Goal: Information Seeking & Learning: Learn about a topic

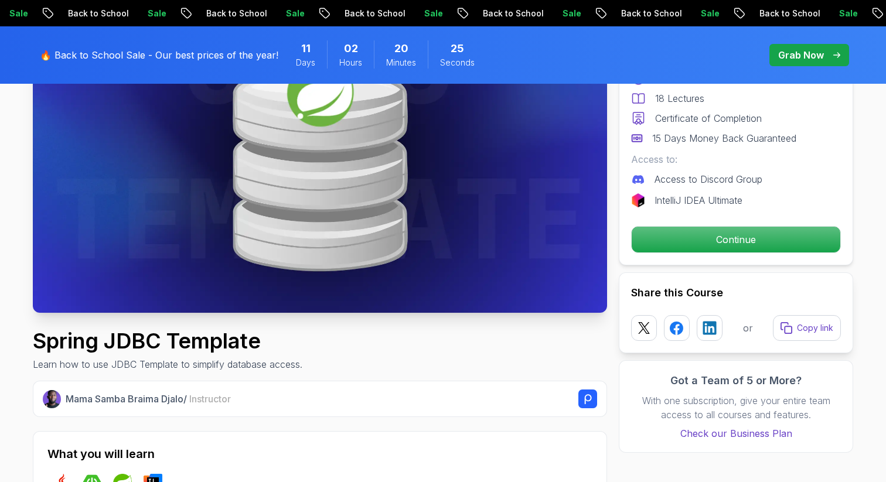
scroll to position [164, 0]
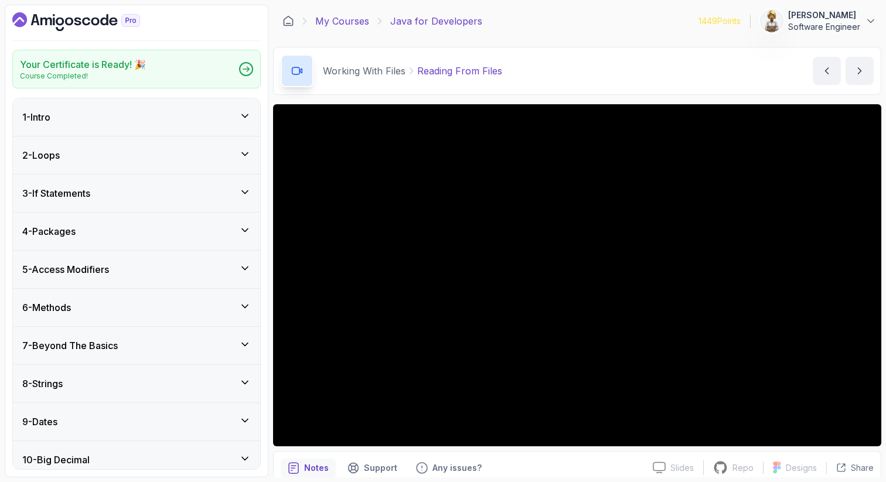
scroll to position [796, 0]
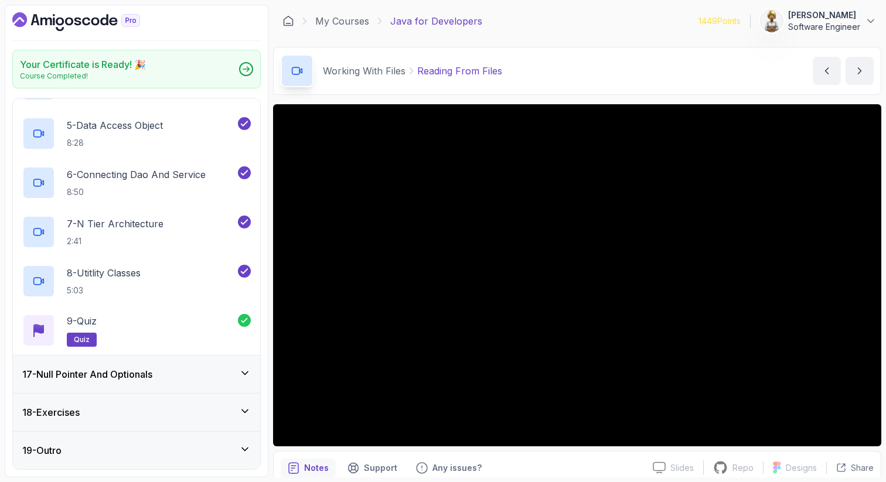
drag, startPoint x: 289, startPoint y: 22, endPoint x: 210, endPoint y: 2, distance: 81.6
click at [0, 0] on section "Your Certificate is Ready! 🎉 Course Completed! 1 - Intro 2 - Loops 3 - If State…" at bounding box center [443, 241] width 886 height 482
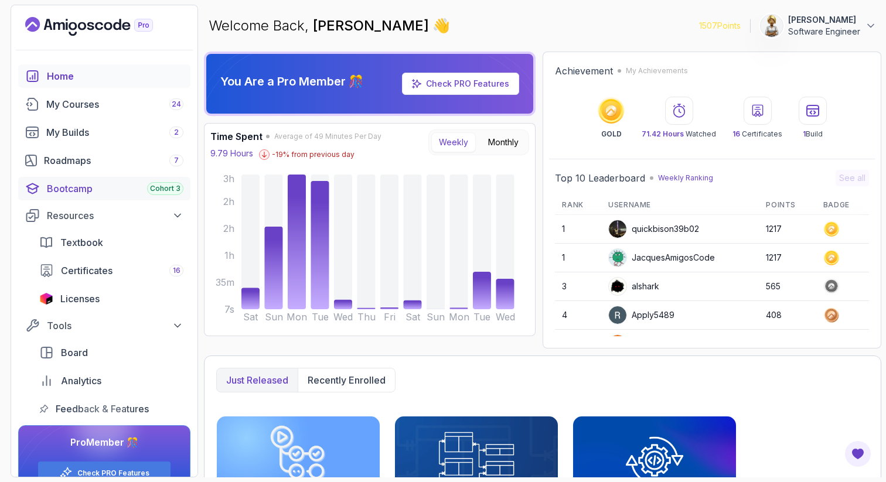
click at [61, 192] on div "Bootcamp Cohort 3" at bounding box center [115, 189] width 137 height 14
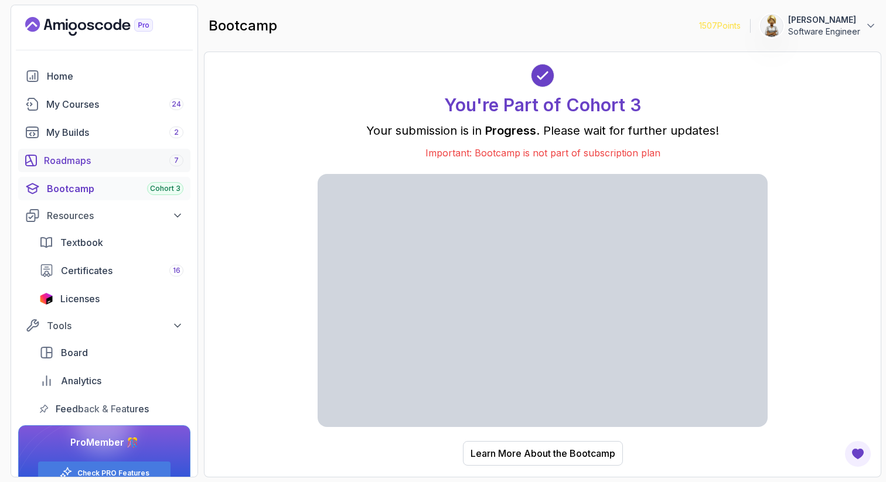
click at [94, 160] on div "Roadmaps 7" at bounding box center [114, 161] width 140 height 14
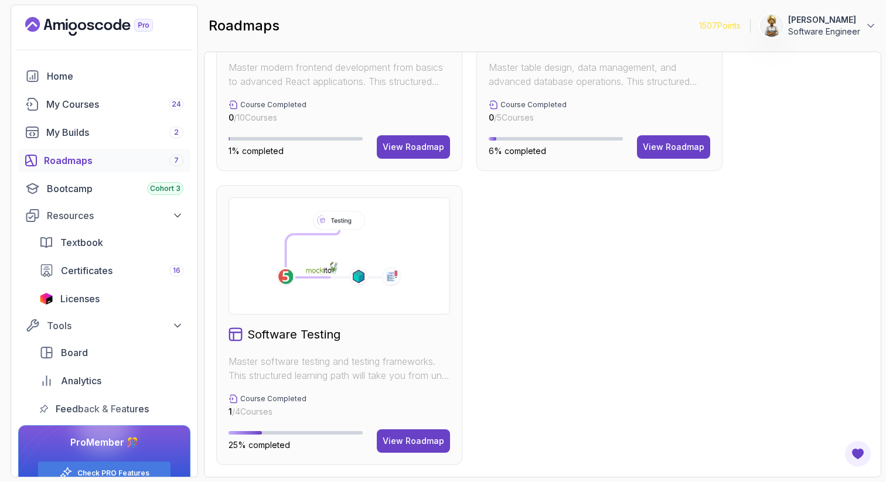
scroll to position [738, 0]
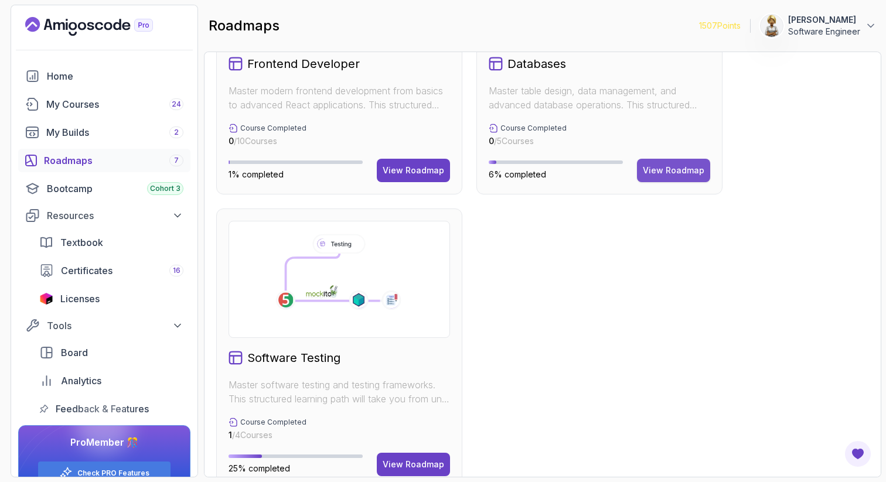
click at [681, 175] on div "View Roadmap" at bounding box center [674, 171] width 62 height 12
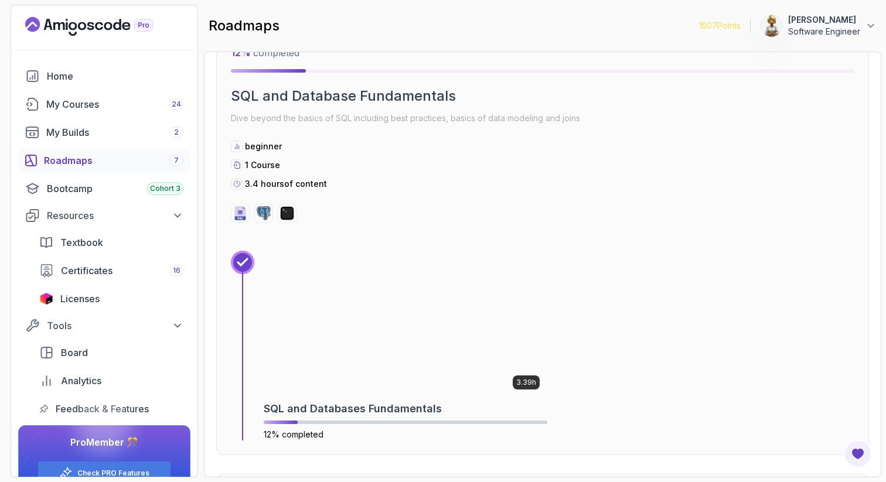
scroll to position [1325, 0]
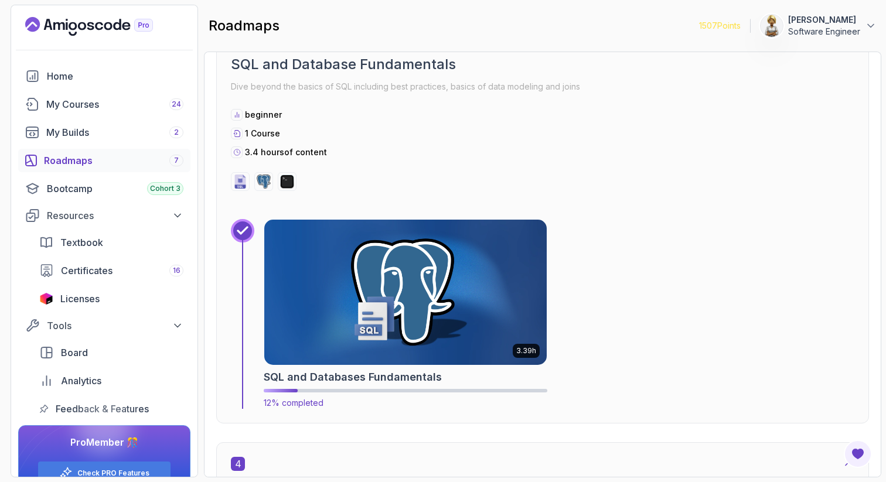
click at [355, 314] on img at bounding box center [405, 292] width 297 height 152
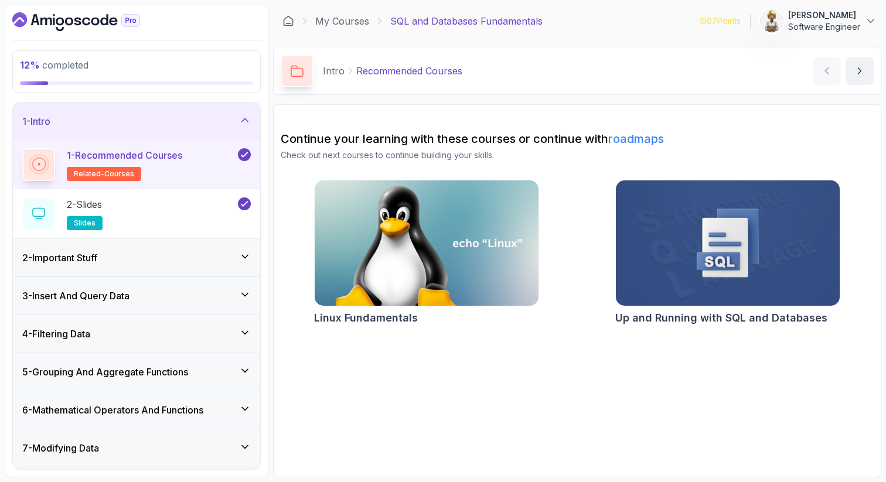
click at [245, 118] on icon at bounding box center [245, 119] width 6 height 3
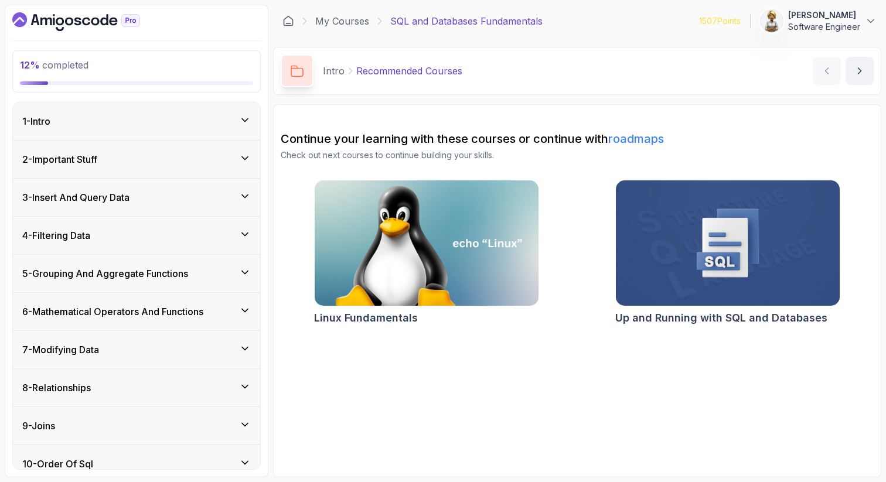
click at [251, 155] on div "2 - Important Stuff" at bounding box center [136, 160] width 247 height 38
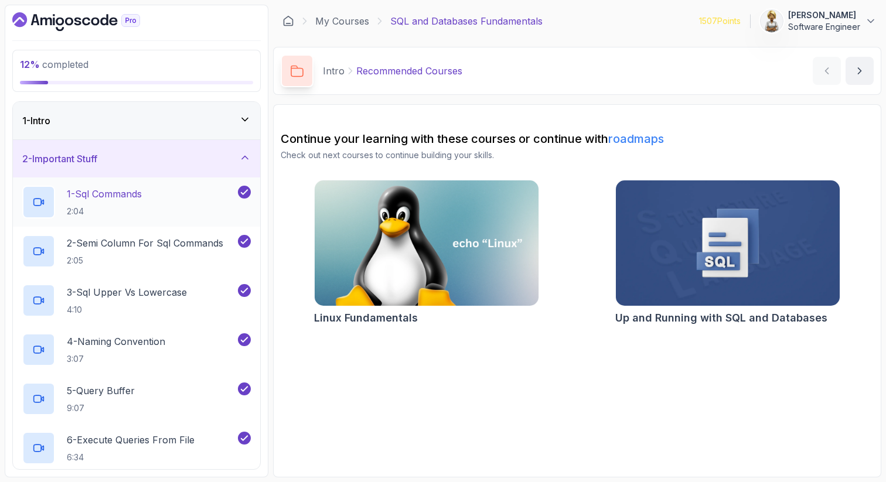
click at [177, 189] on div "1 - Sql Commands 2:04" at bounding box center [128, 202] width 213 height 33
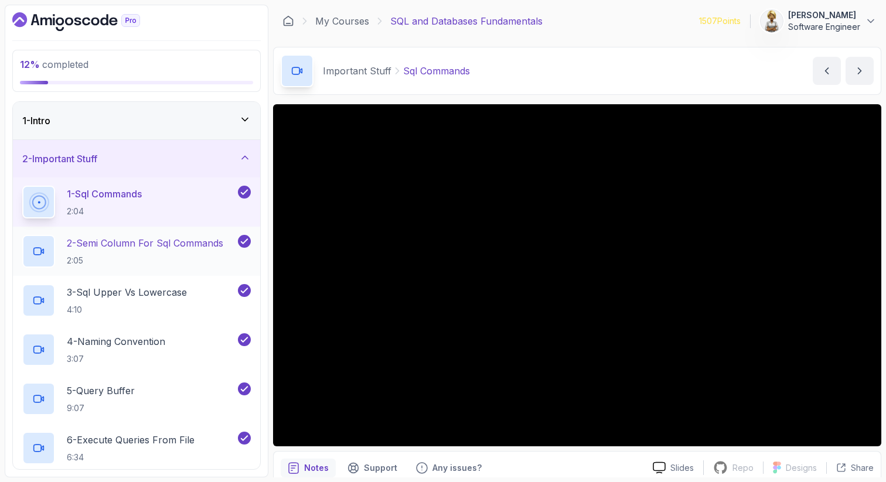
click at [169, 250] on h2 "2 - Semi Column For Sql Commands 2:05" at bounding box center [145, 251] width 157 height 30
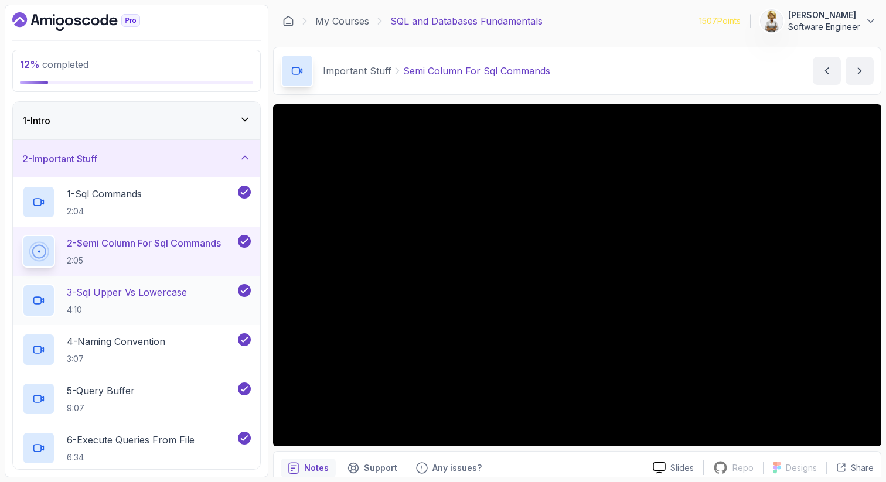
click at [152, 293] on p "3 - Sql Upper Vs Lowercase" at bounding box center [127, 293] width 120 height 14
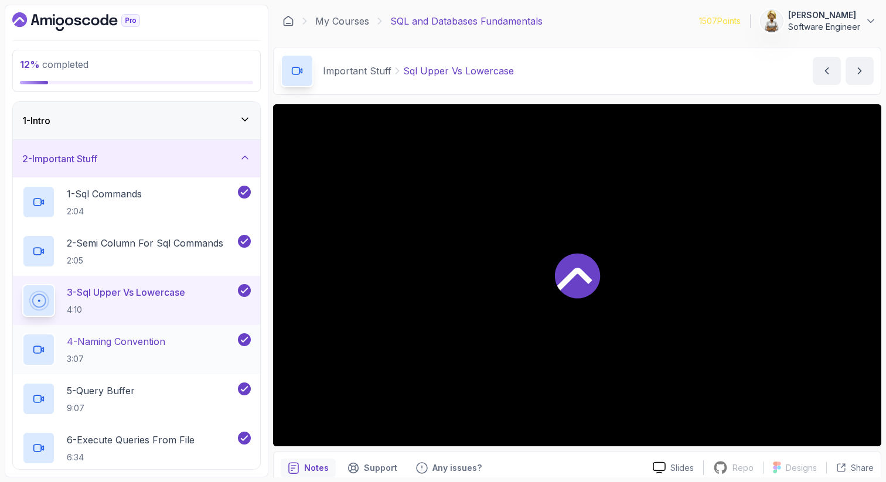
click at [144, 346] on p "4 - Naming Convention" at bounding box center [116, 342] width 98 height 14
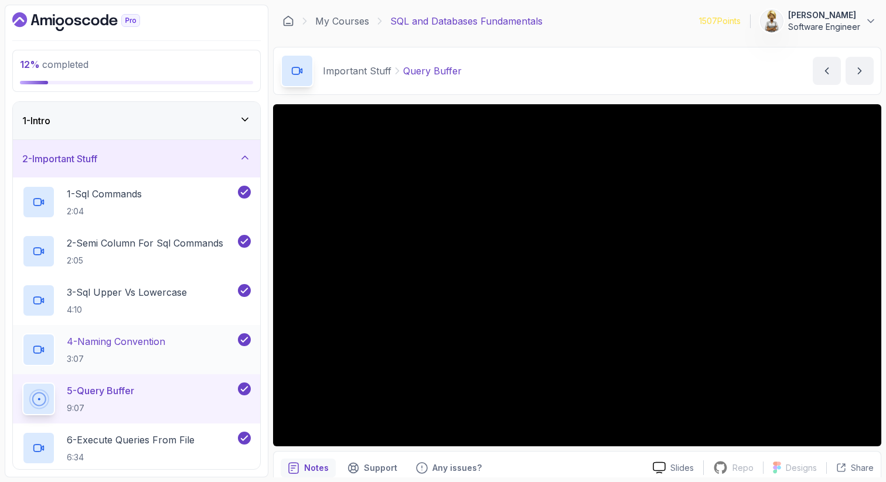
click at [157, 352] on h2 "4 - Naming Convention 3:07" at bounding box center [116, 350] width 98 height 30
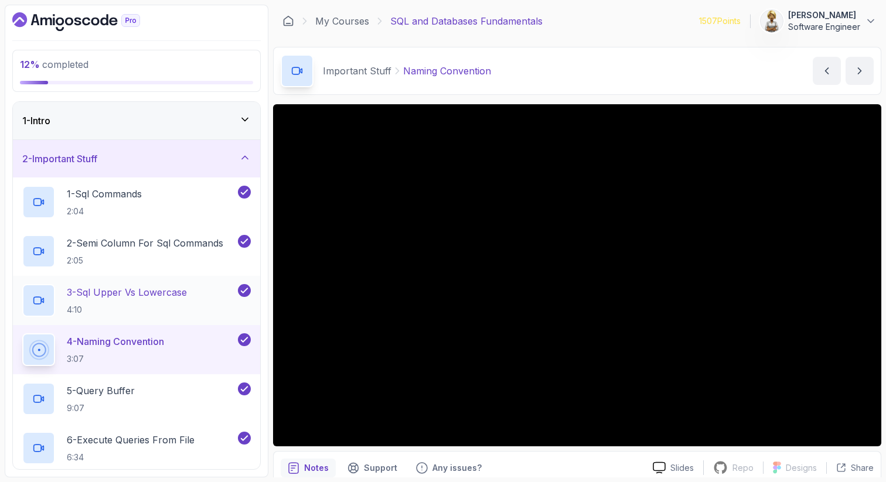
click at [137, 290] on p "3 - Sql Upper Vs Lowercase" at bounding box center [127, 293] width 120 height 14
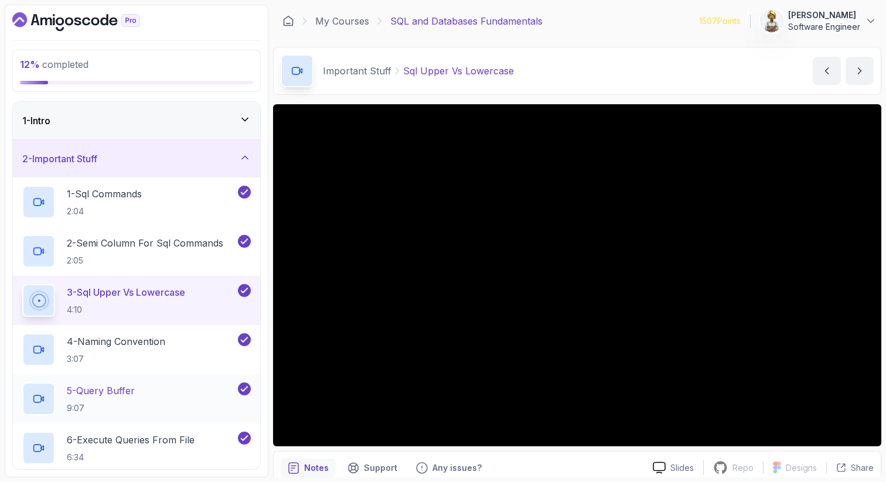
click at [171, 392] on div "5 - Query Buffer 9:07" at bounding box center [128, 399] width 213 height 33
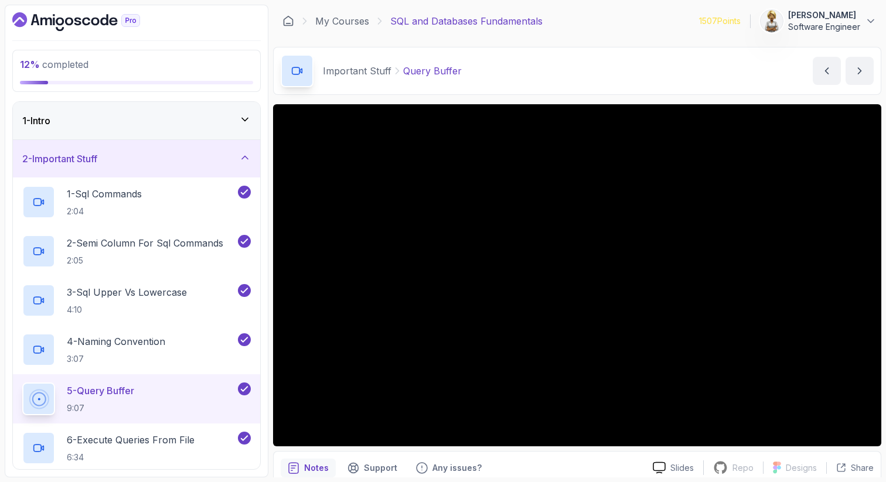
click at [246, 120] on icon at bounding box center [245, 119] width 6 height 3
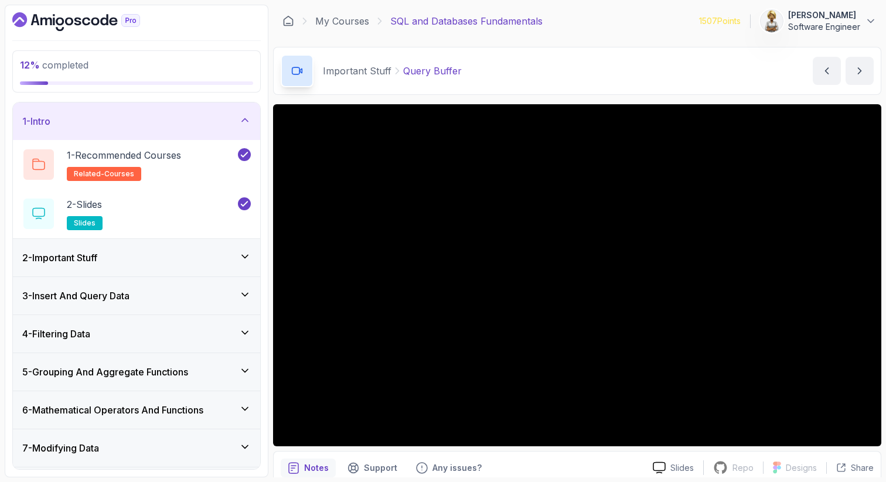
click at [246, 119] on icon at bounding box center [245, 119] width 6 height 3
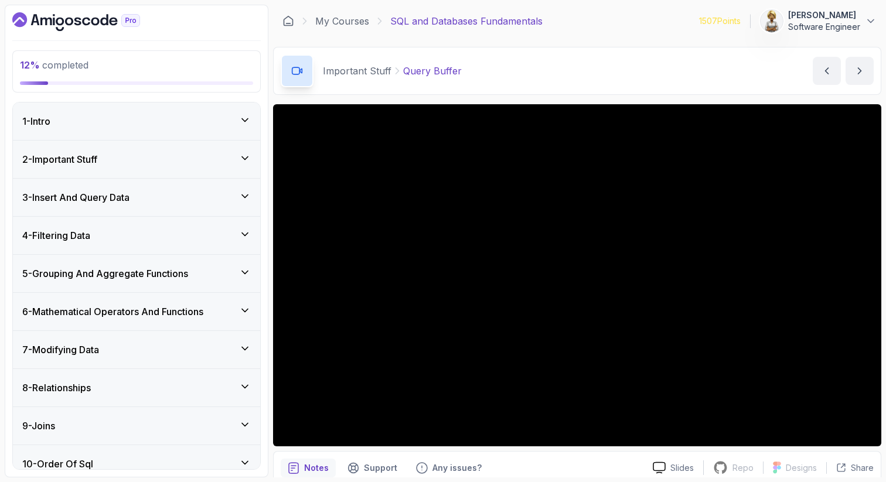
click at [245, 159] on icon at bounding box center [245, 158] width 12 height 12
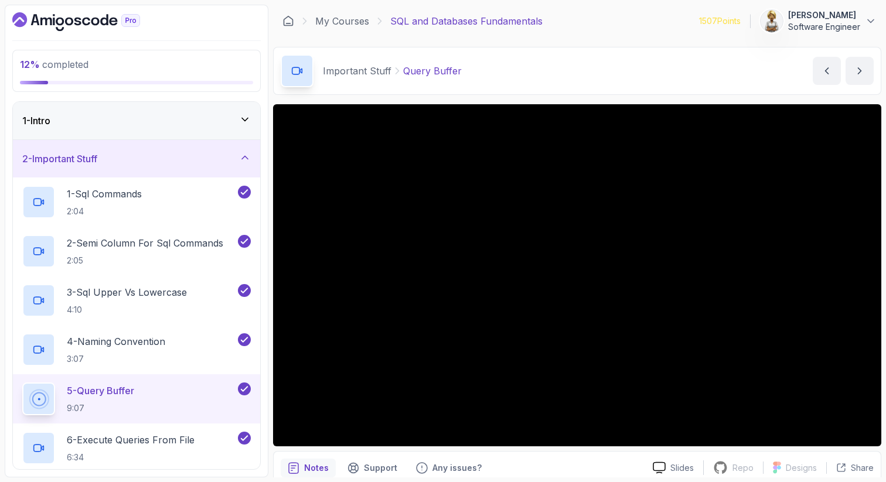
click at [246, 158] on icon at bounding box center [245, 158] width 6 height 3
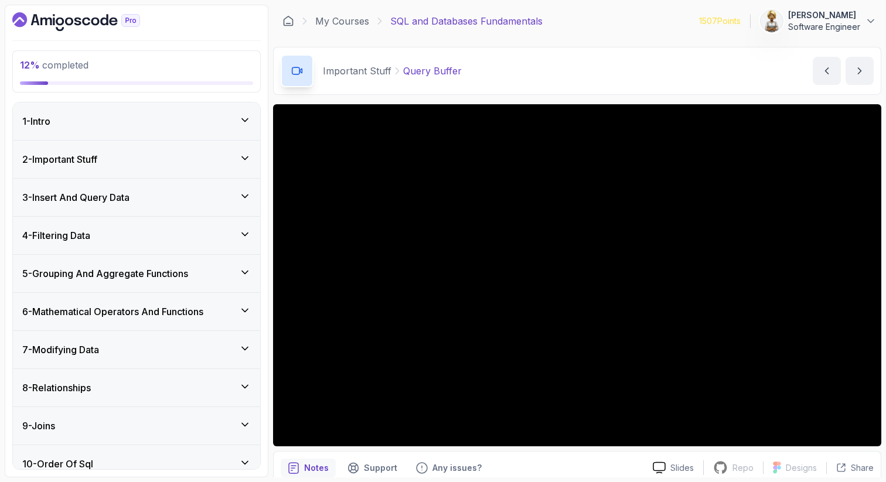
click at [250, 193] on icon at bounding box center [245, 197] width 12 height 12
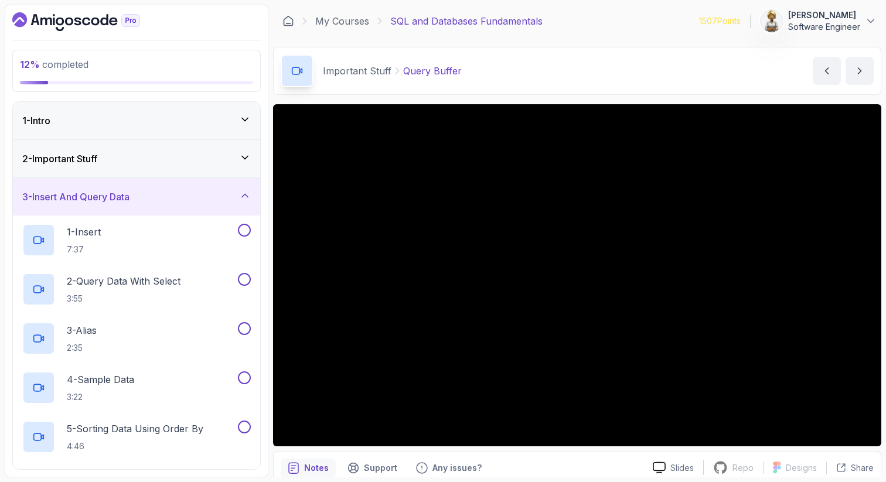
click at [250, 193] on icon at bounding box center [245, 196] width 12 height 12
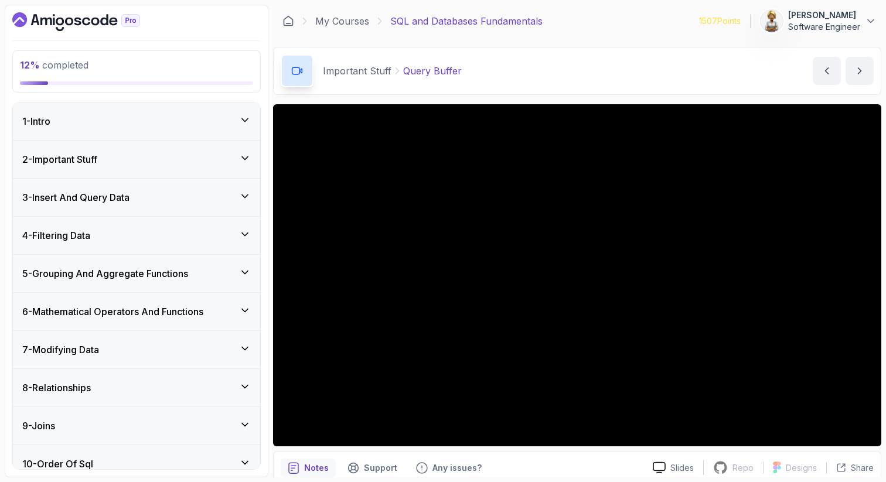
click at [249, 118] on icon at bounding box center [245, 120] width 12 height 12
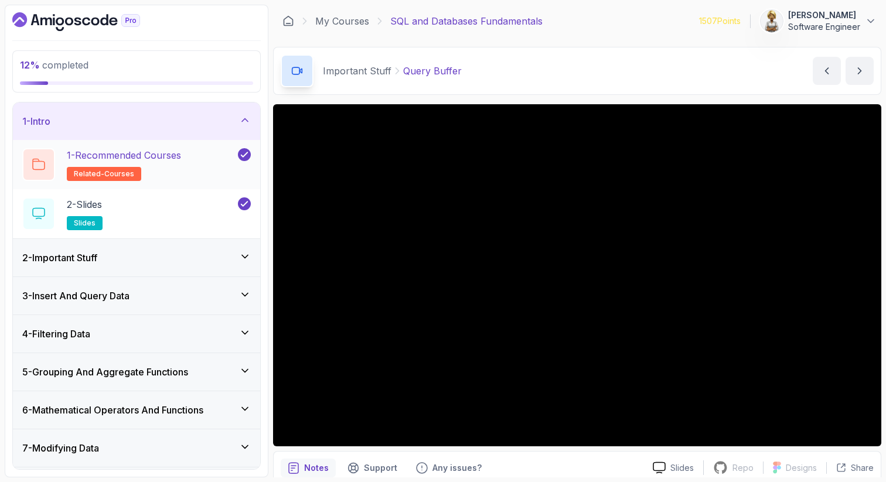
click at [198, 151] on div "1 - Recommended Courses related-courses" at bounding box center [128, 164] width 213 height 33
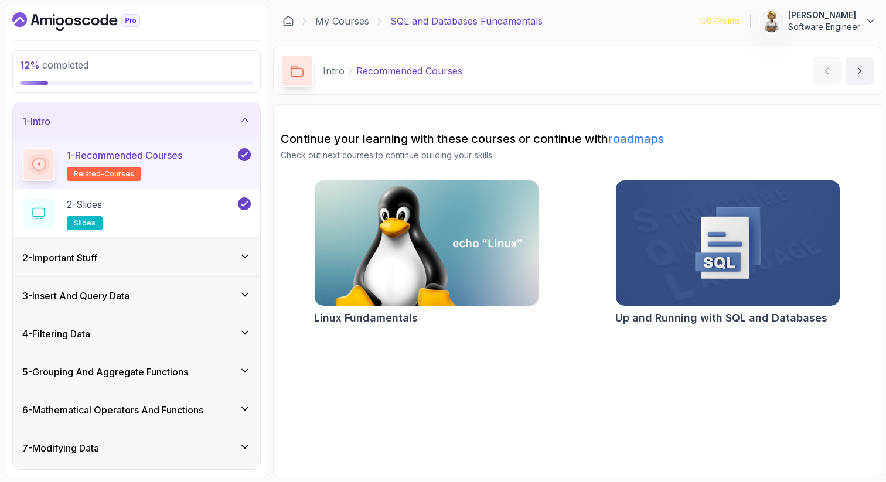
click at [661, 274] on img at bounding box center [727, 244] width 235 height 132
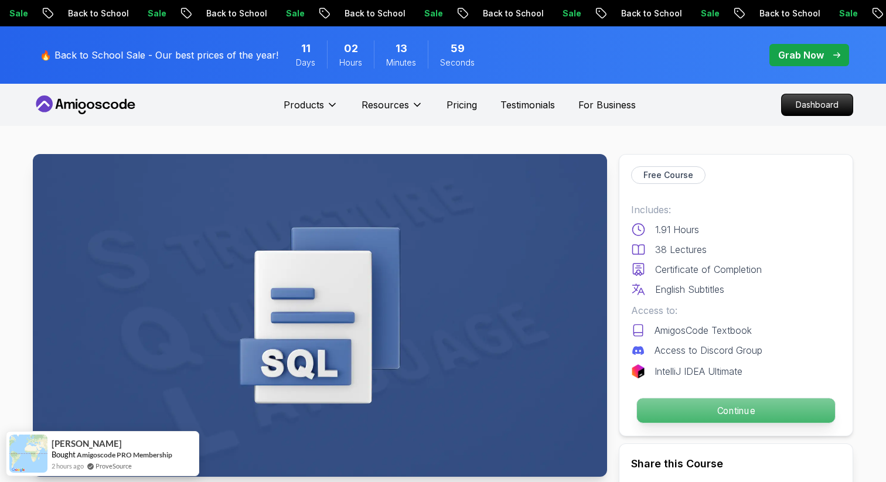
click at [715, 406] on p "Continue" at bounding box center [736, 411] width 198 height 25
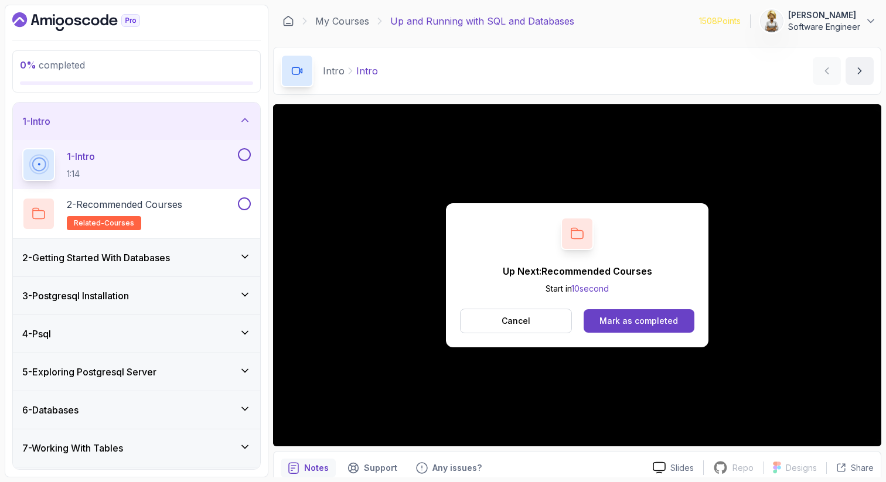
click at [244, 157] on button at bounding box center [244, 154] width 13 height 13
click at [618, 322] on div "Mark as completed" at bounding box center [639, 321] width 79 height 12
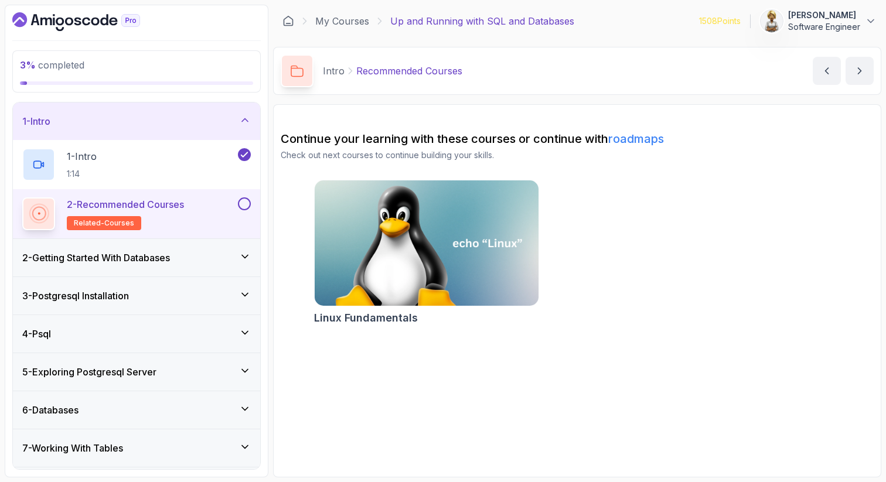
click at [243, 203] on button at bounding box center [244, 204] width 13 height 13
click at [249, 119] on icon at bounding box center [245, 120] width 12 height 12
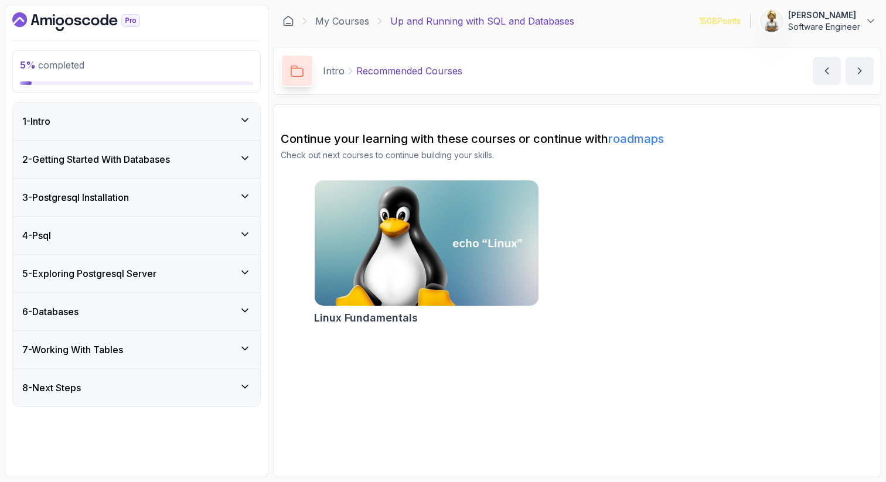
click at [247, 157] on icon at bounding box center [245, 158] width 6 height 3
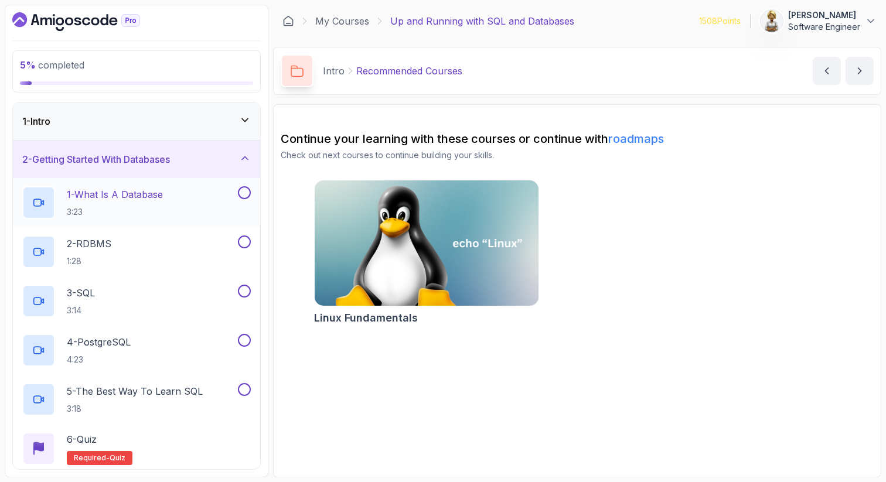
click at [186, 192] on div "1 - What Is A Database 3:23" at bounding box center [128, 202] width 213 height 33
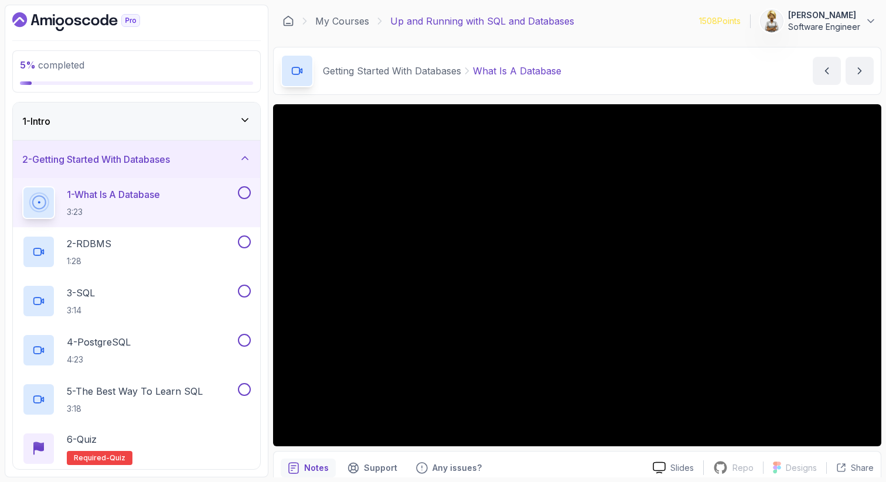
click at [242, 156] on icon at bounding box center [245, 158] width 12 height 12
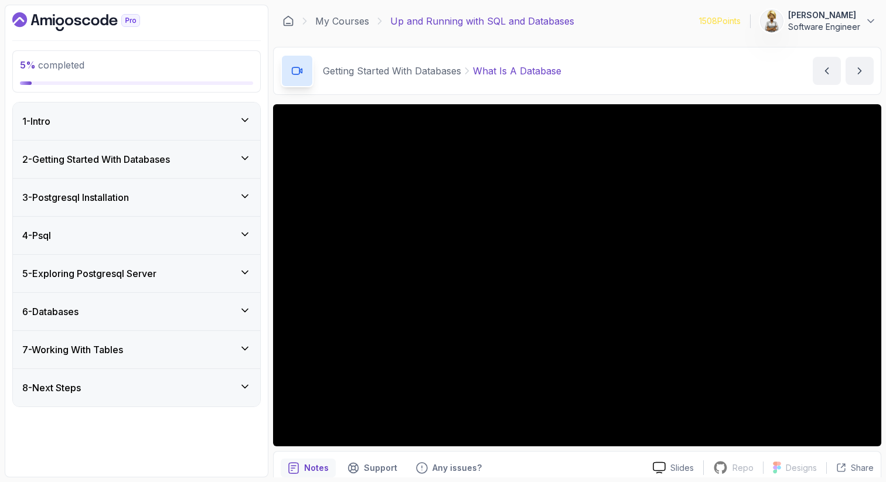
click at [244, 158] on icon at bounding box center [245, 158] width 12 height 12
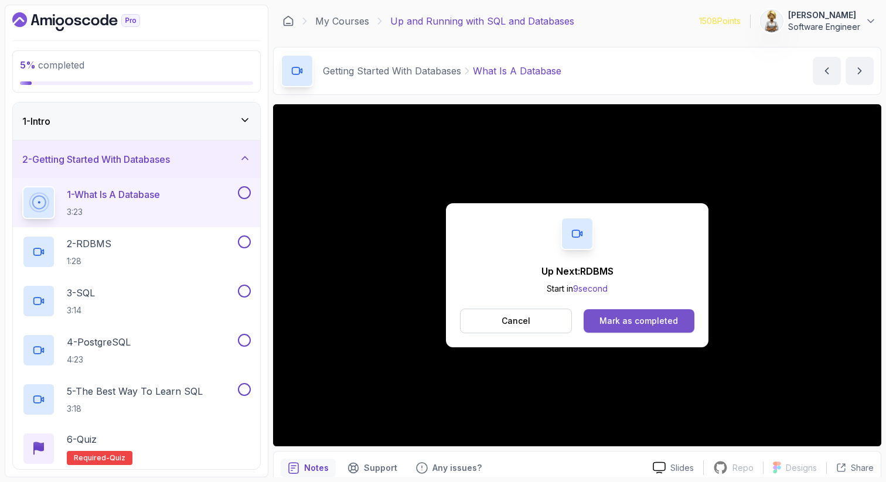
click at [640, 318] on div "Mark as completed" at bounding box center [639, 321] width 79 height 12
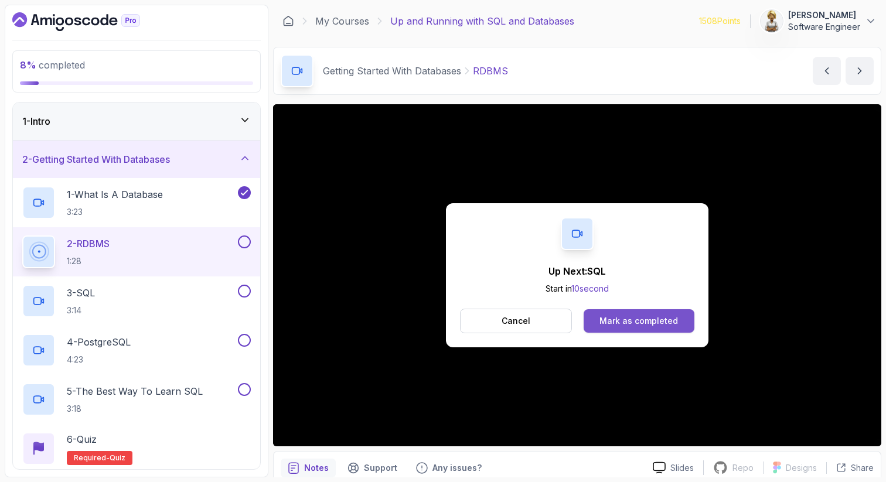
click at [635, 327] on button "Mark as completed" at bounding box center [639, 321] width 111 height 23
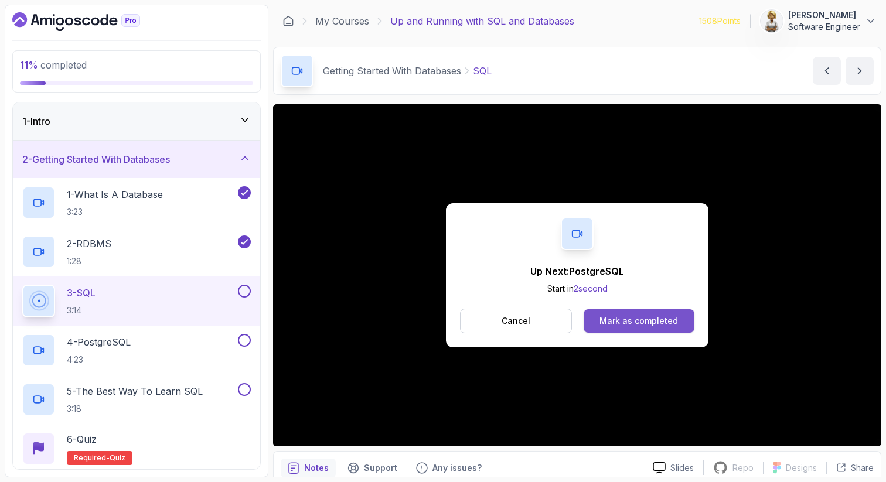
click at [619, 322] on div "Mark as completed" at bounding box center [639, 321] width 79 height 12
